Goal: Information Seeking & Learning: Learn about a topic

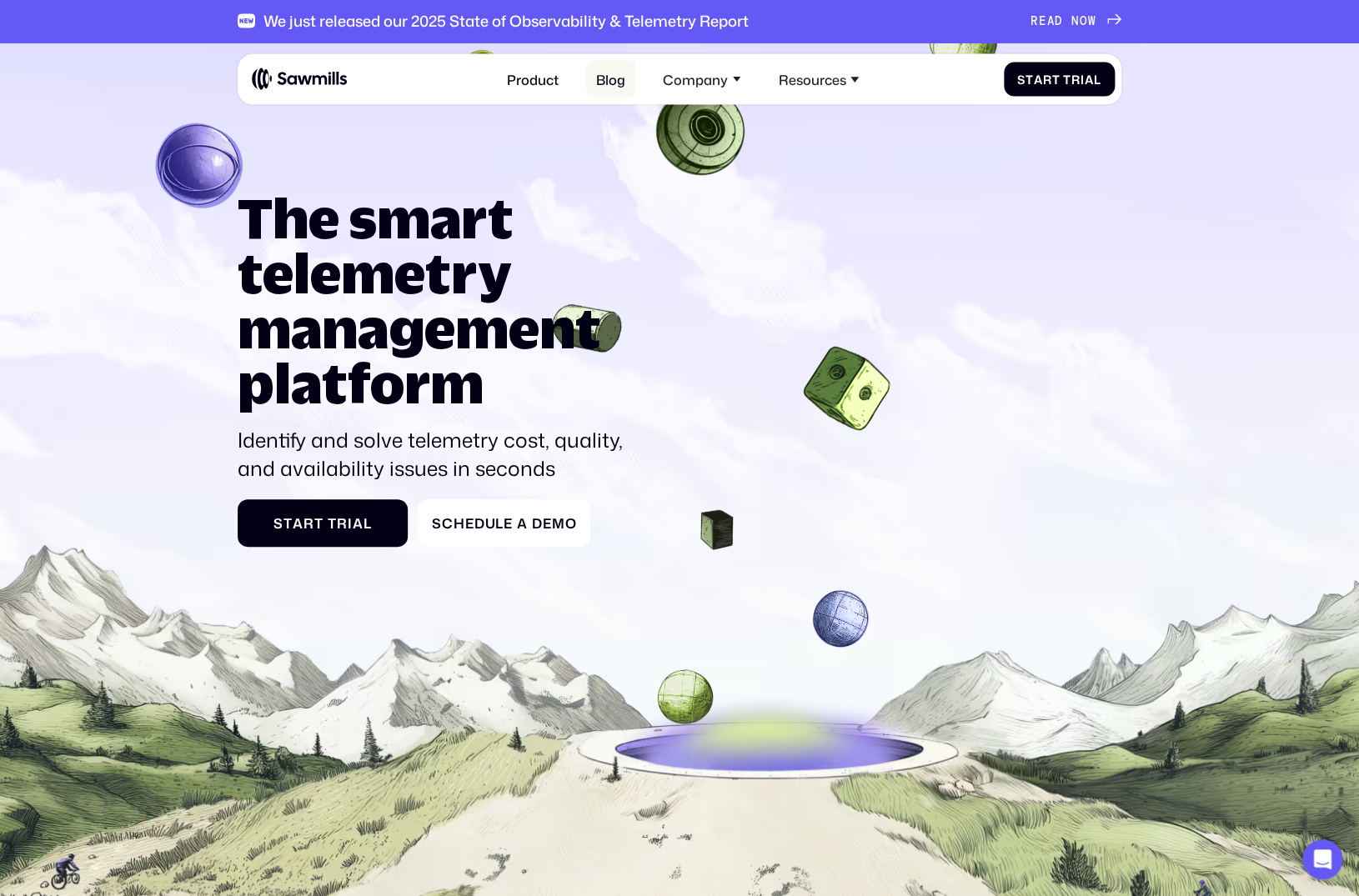
click at [615, 84] on link "Blog" at bounding box center [611, 79] width 49 height 36
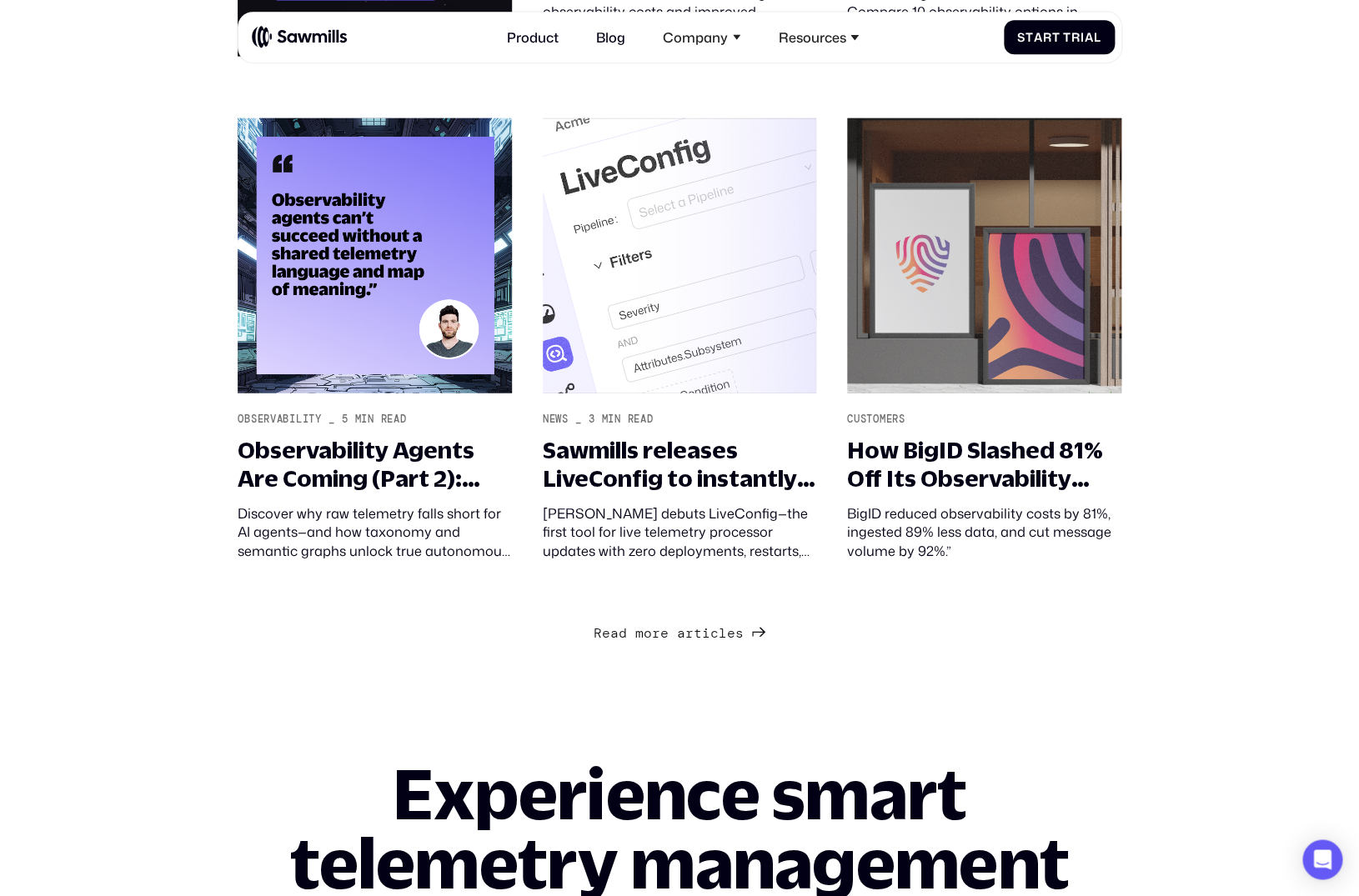
scroll to position [1666, 0]
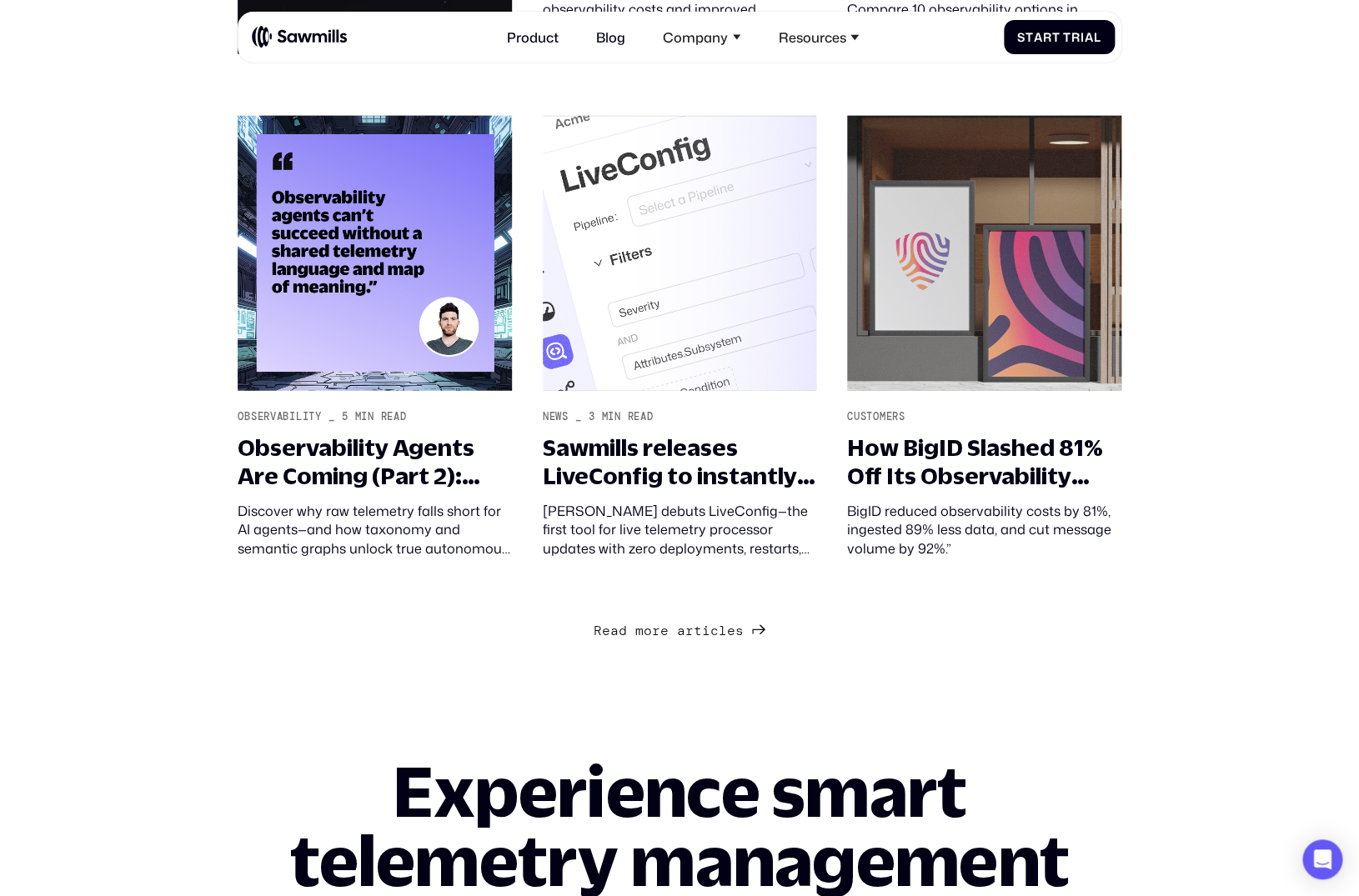
click at [688, 639] on span "r" at bounding box center [689, 631] width 8 height 17
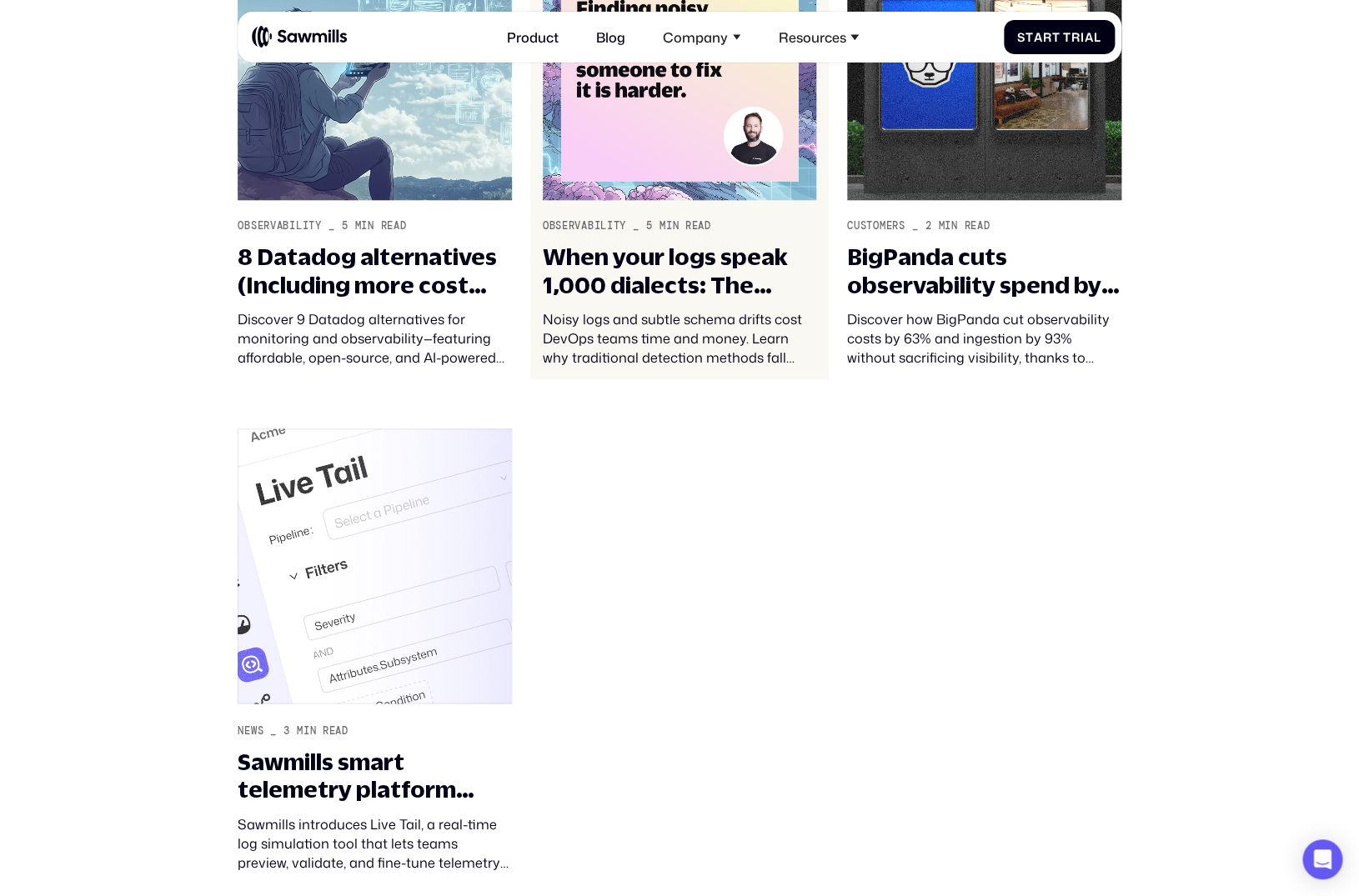
scroll to position [3614, 0]
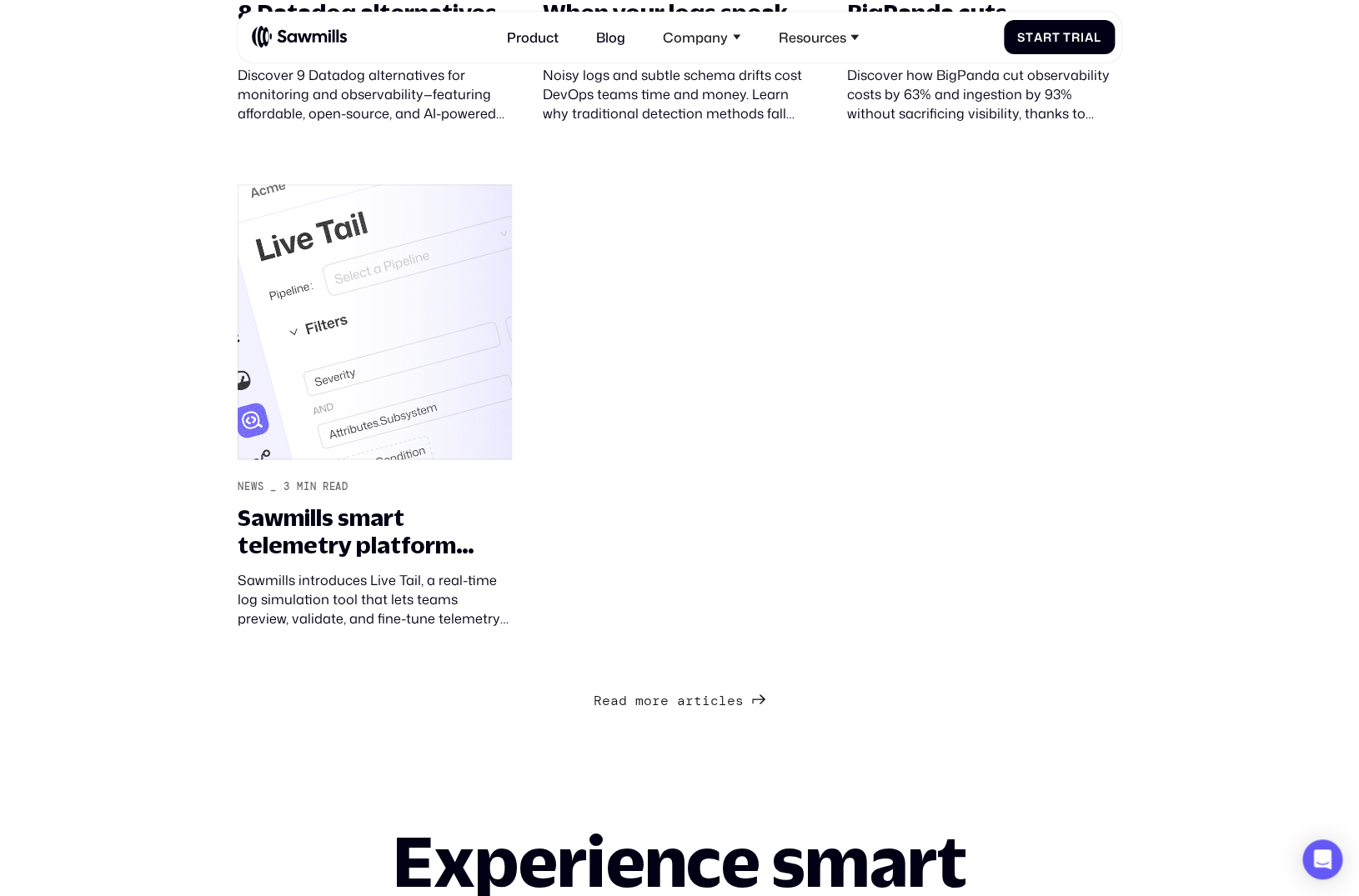
click at [645, 711] on link "R e a d m o r e a r t i c l e s R e a d m o r e a r t i c l e s" at bounding box center [679, 698] width 171 height 24
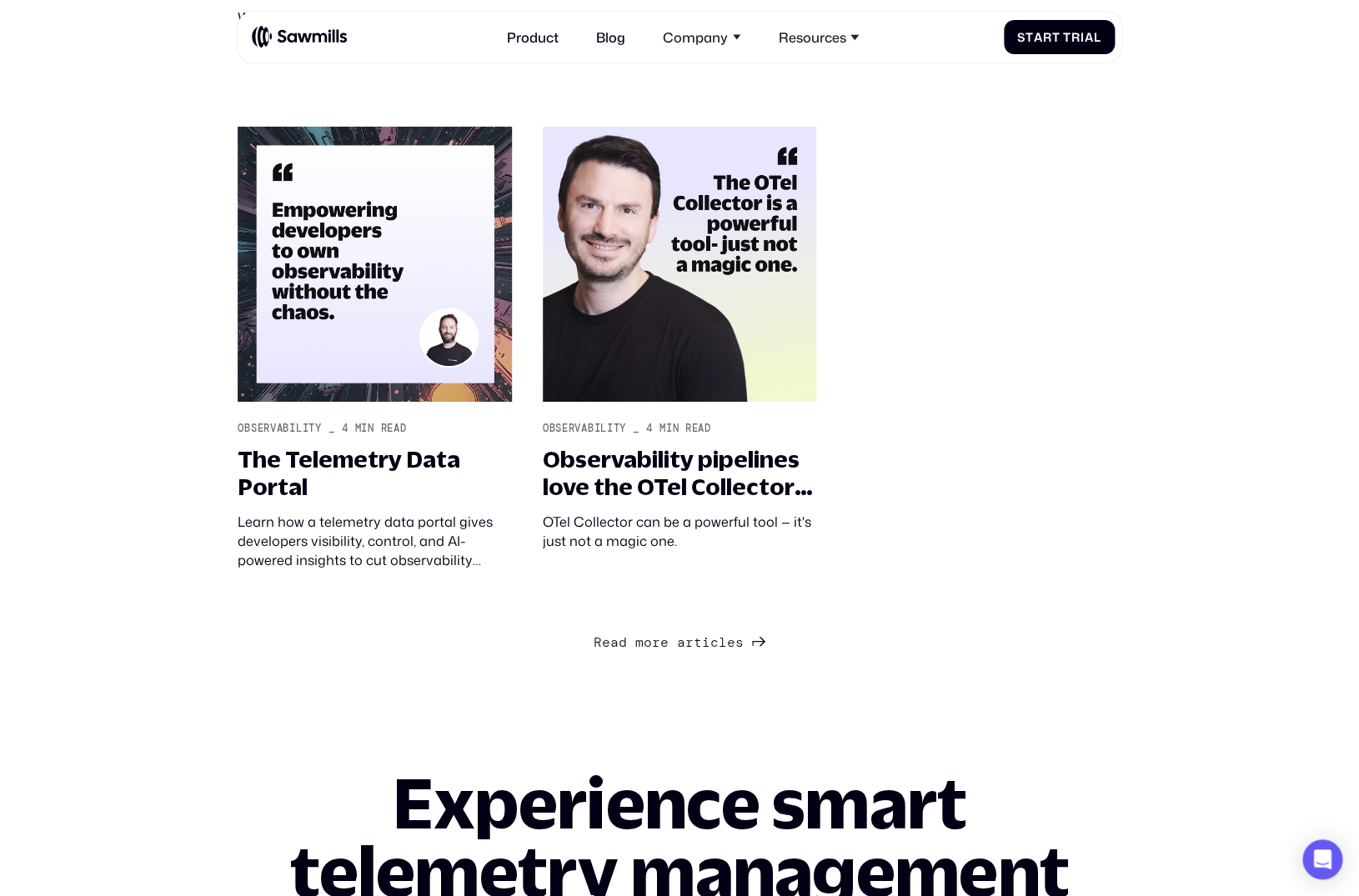
scroll to position [5187, 0]
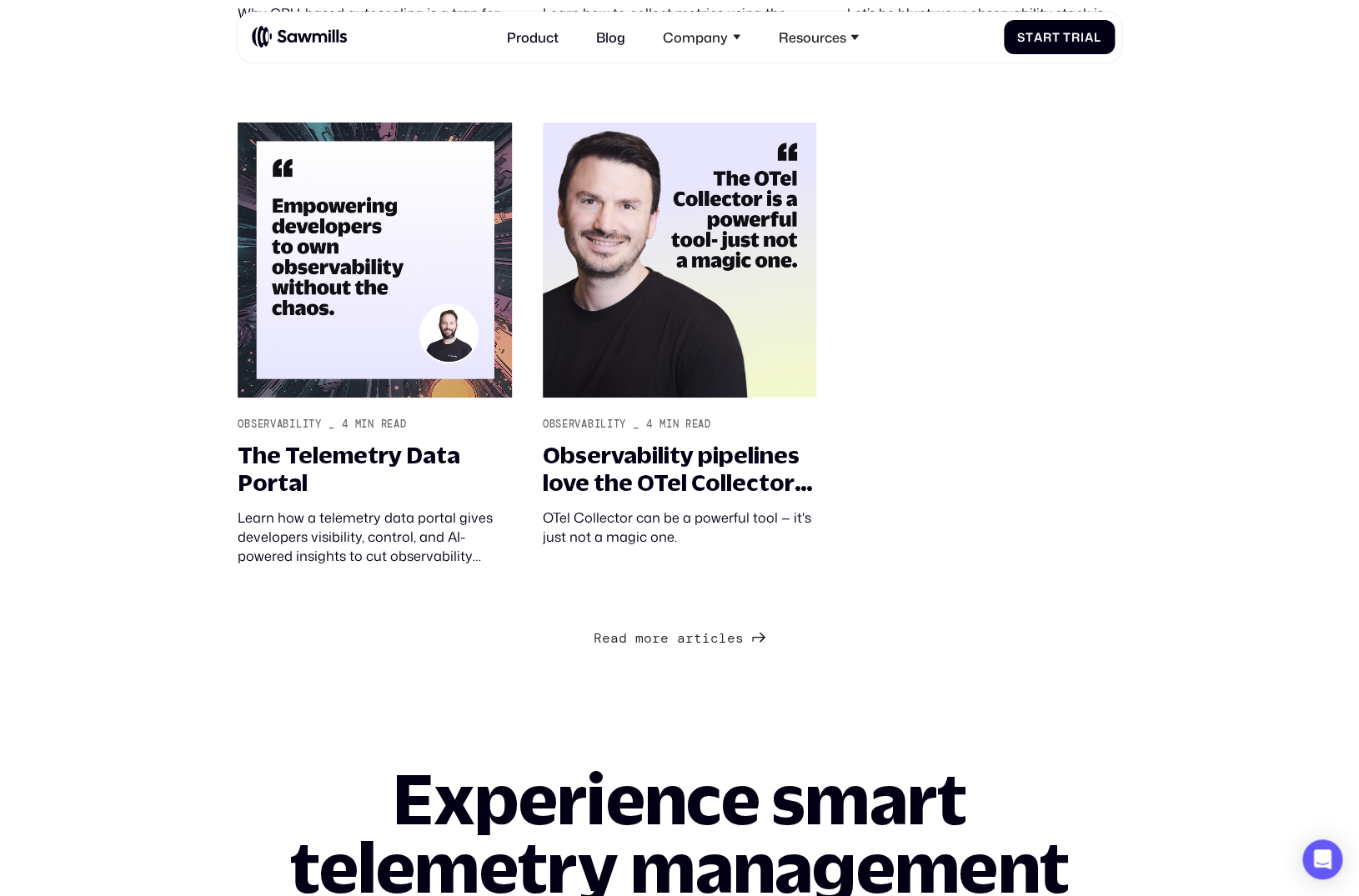
click at [746, 649] on link "R e a d m o r e a r t i c l e s R e a d m o r e a r t i c l e s" at bounding box center [679, 637] width 171 height 24
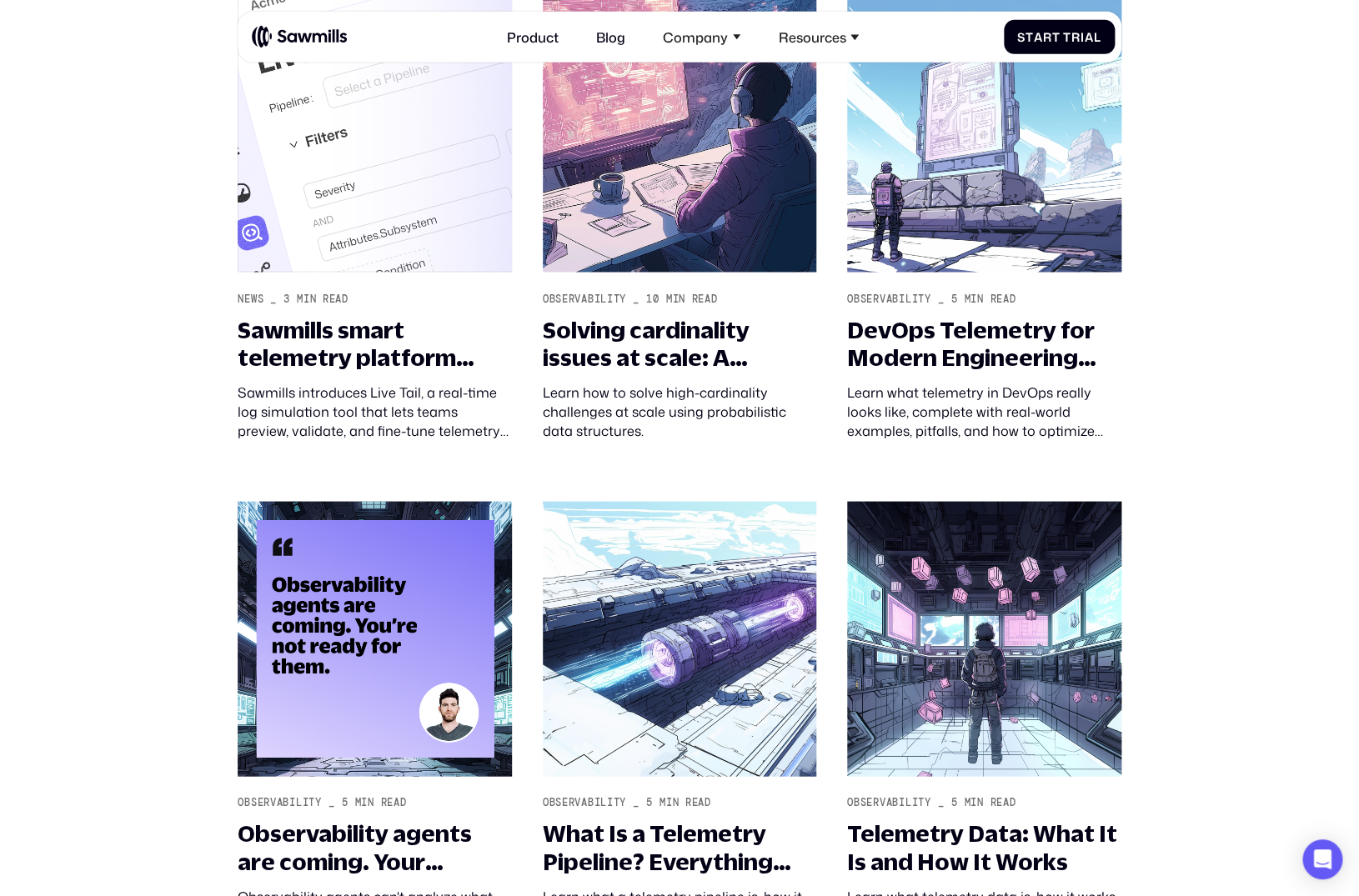
scroll to position [3747, 0]
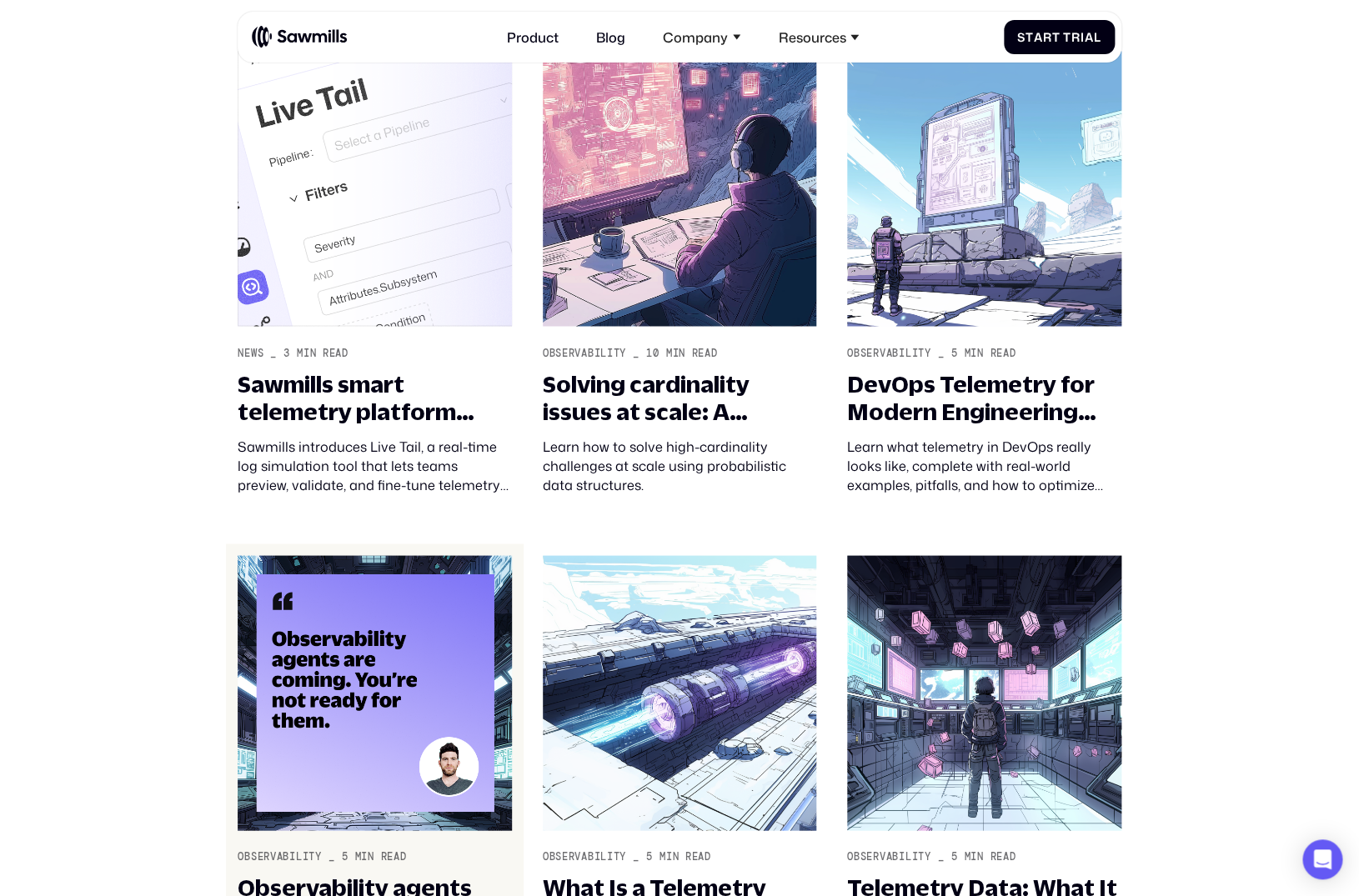
click at [431, 649] on img at bounding box center [374, 692] width 274 height 275
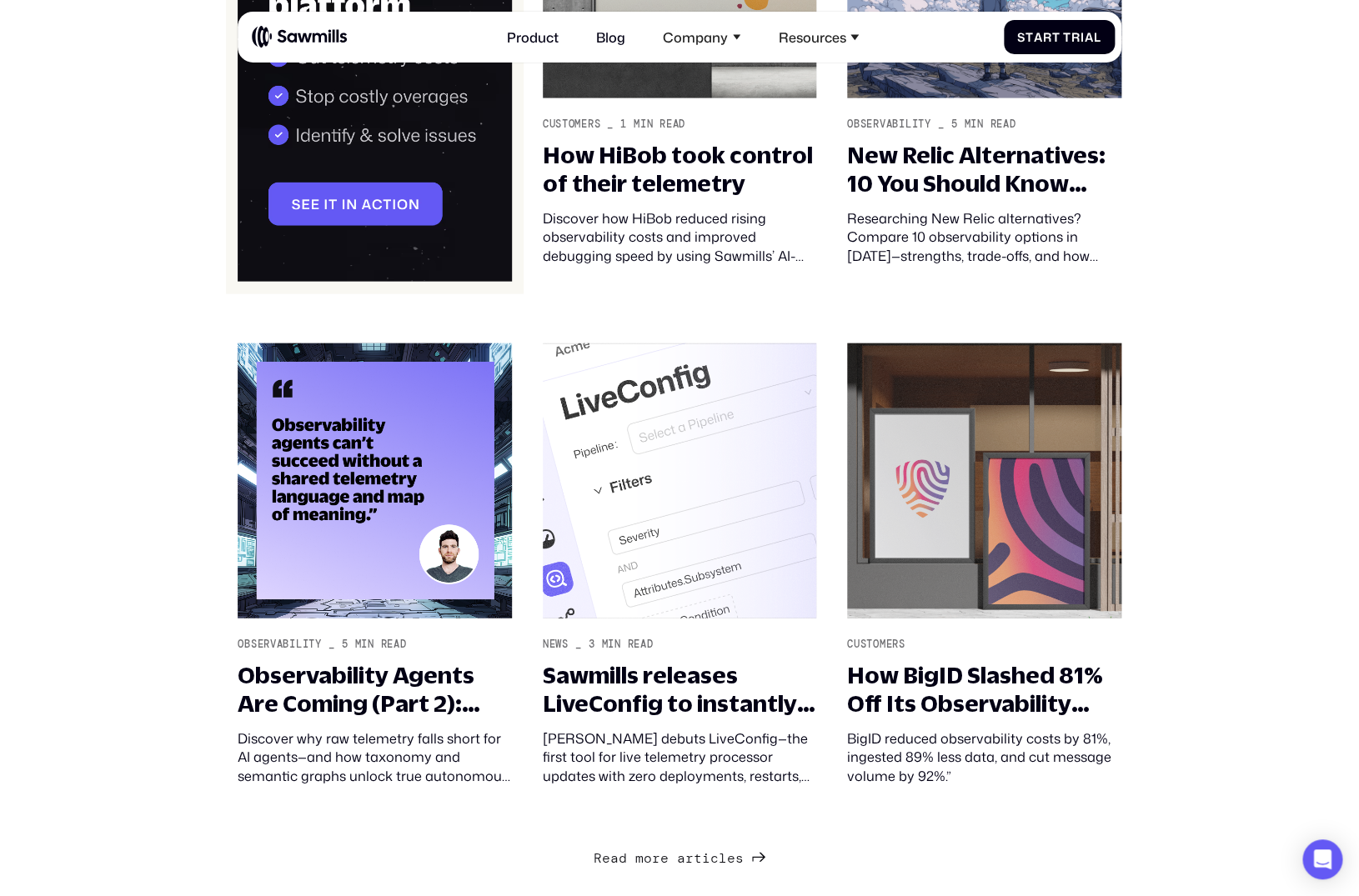
scroll to position [1467, 0]
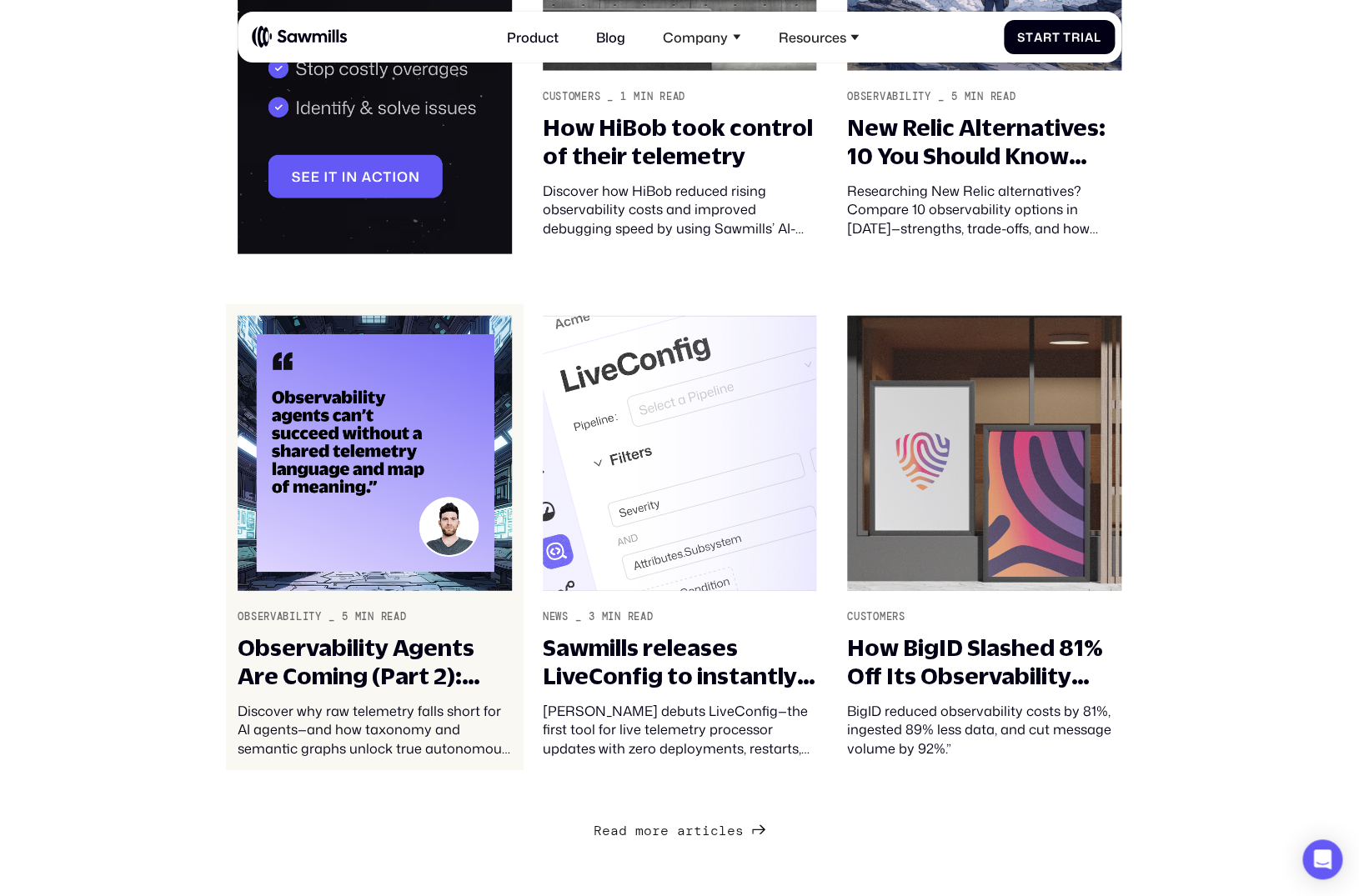
click at [373, 421] on img at bounding box center [374, 453] width 274 height 275
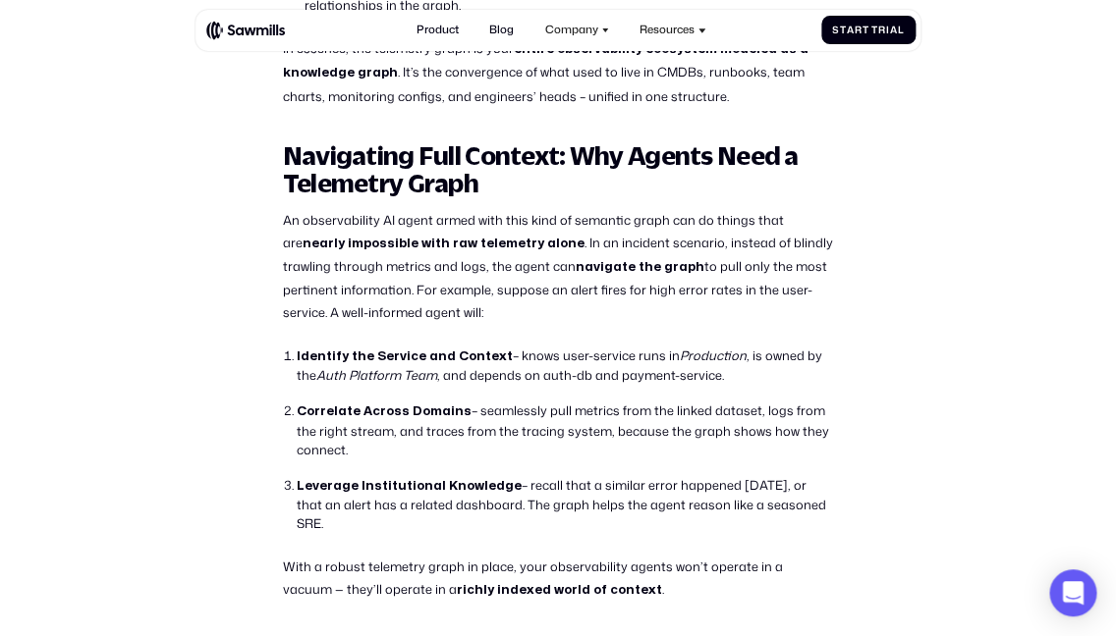
scroll to position [3249, 0]
